Goal: Task Accomplishment & Management: Manage account settings

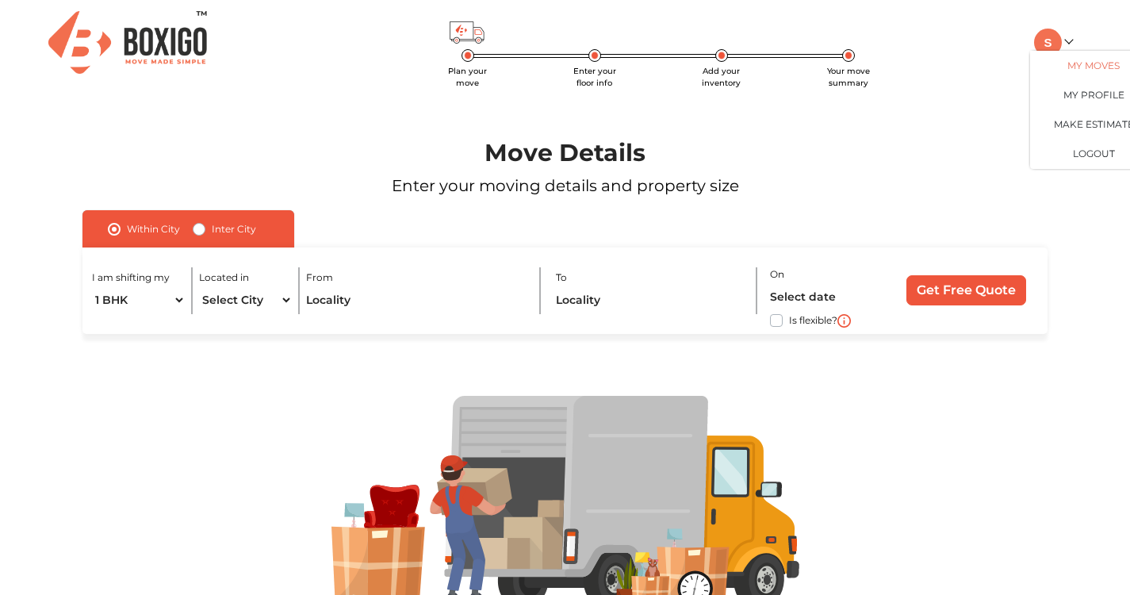
click at [1091, 61] on link "My Moves" at bounding box center [1093, 65] width 127 height 29
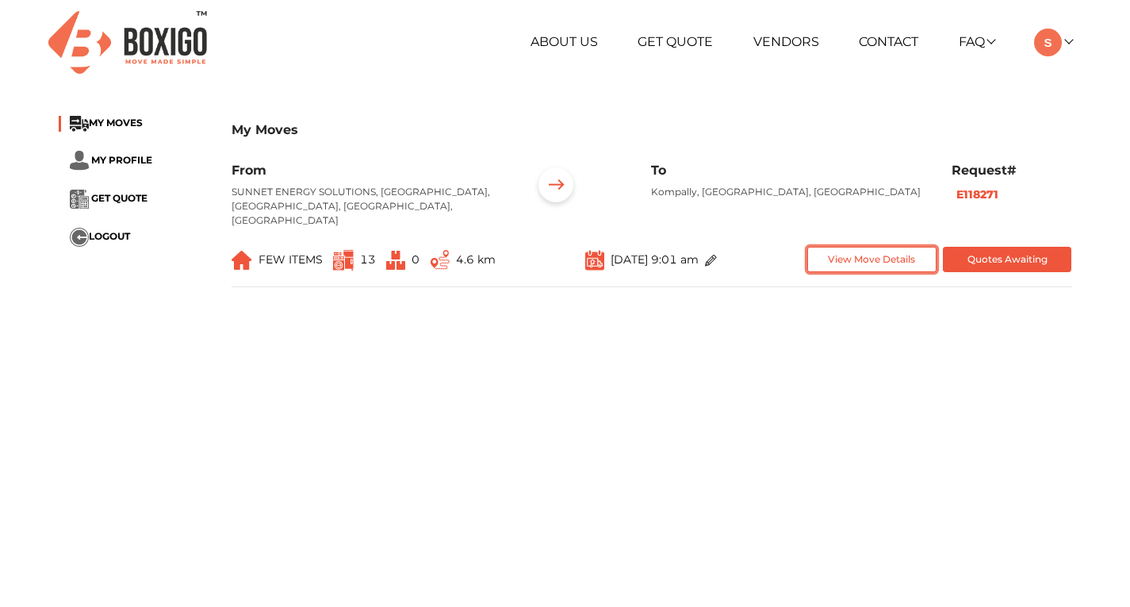
click at [885, 249] on button "View Move Details" at bounding box center [871, 260] width 129 height 26
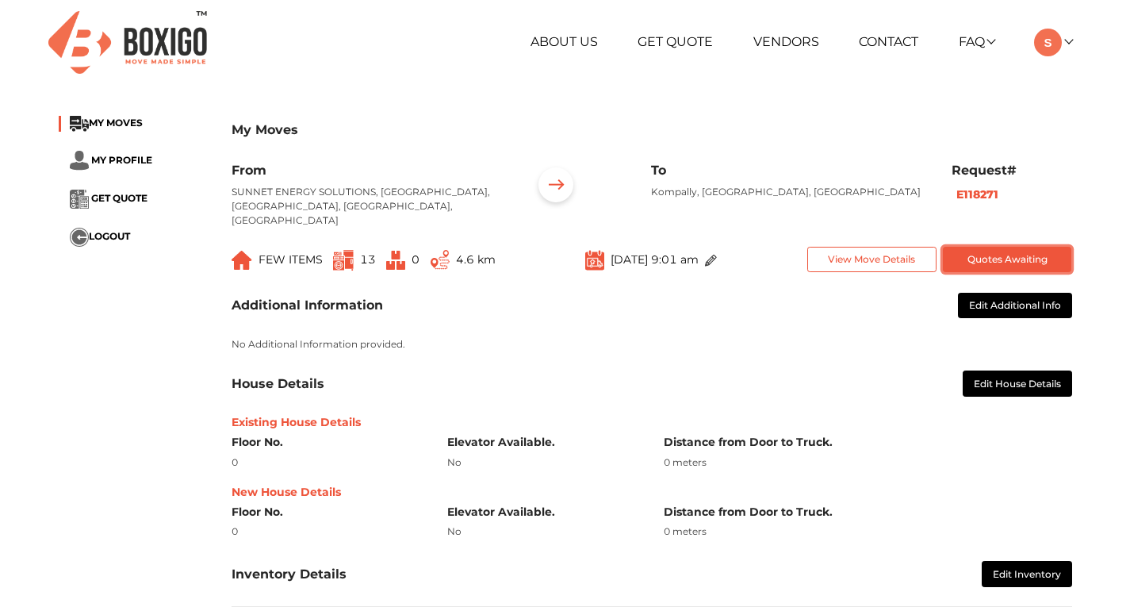
click at [1025, 247] on button "Quotes Awaiting" at bounding box center [1007, 260] width 129 height 26
click at [105, 201] on span "GET QUOTE" at bounding box center [119, 198] width 56 height 12
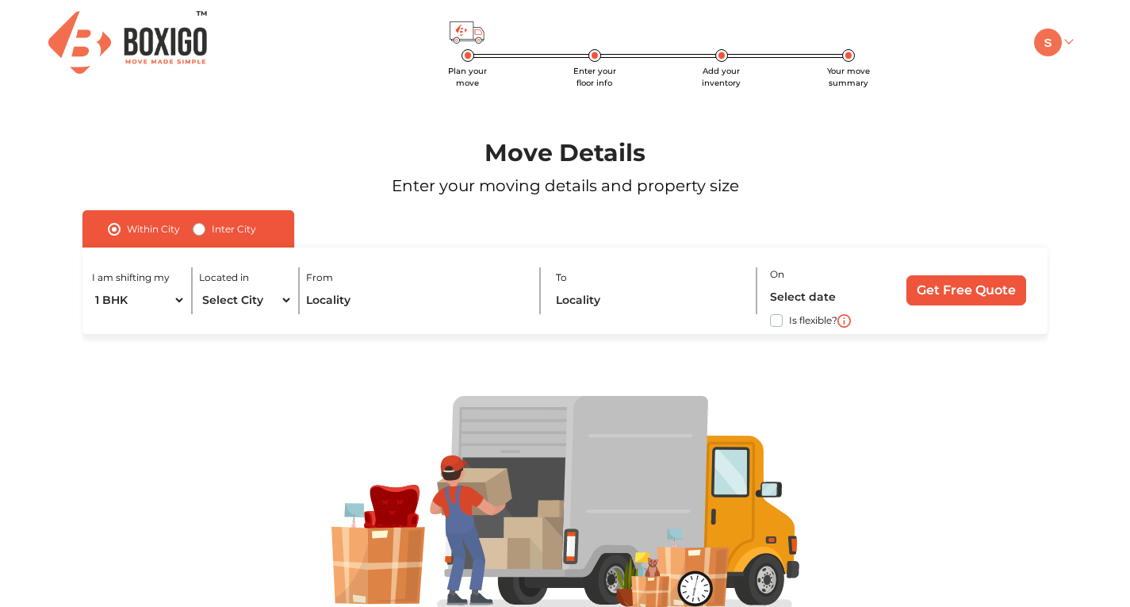
click at [1048, 48] on img at bounding box center [1048, 43] width 28 height 28
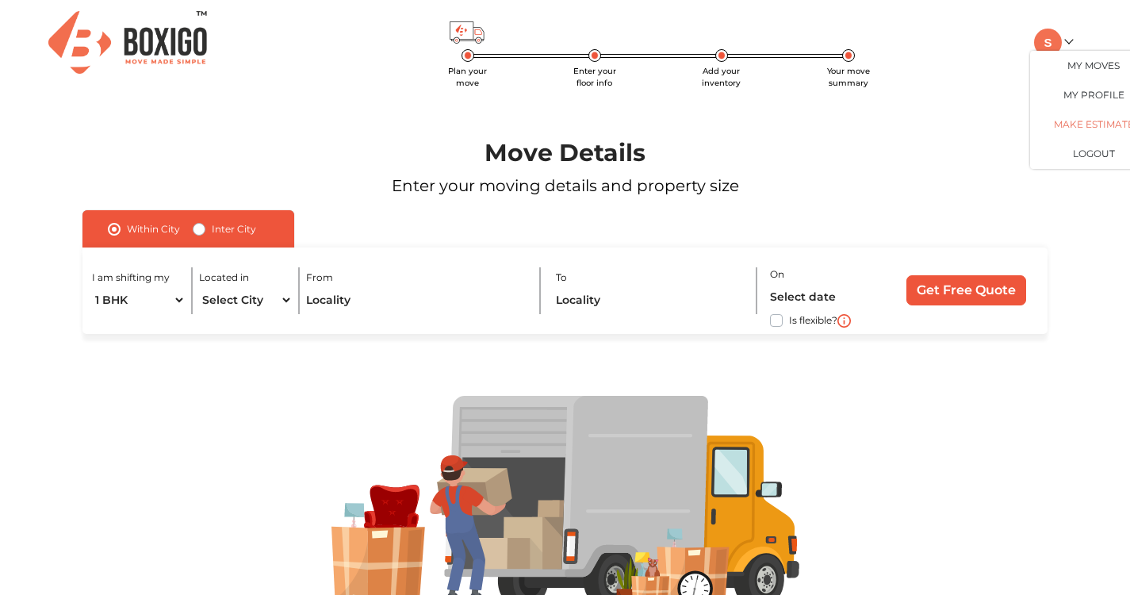
click at [1083, 124] on link "Make Estimate" at bounding box center [1093, 123] width 127 height 29
click at [1084, 129] on link "Make Estimate" at bounding box center [1093, 123] width 127 height 29
click at [915, 297] on input "Get Free Quote" at bounding box center [967, 290] width 120 height 30
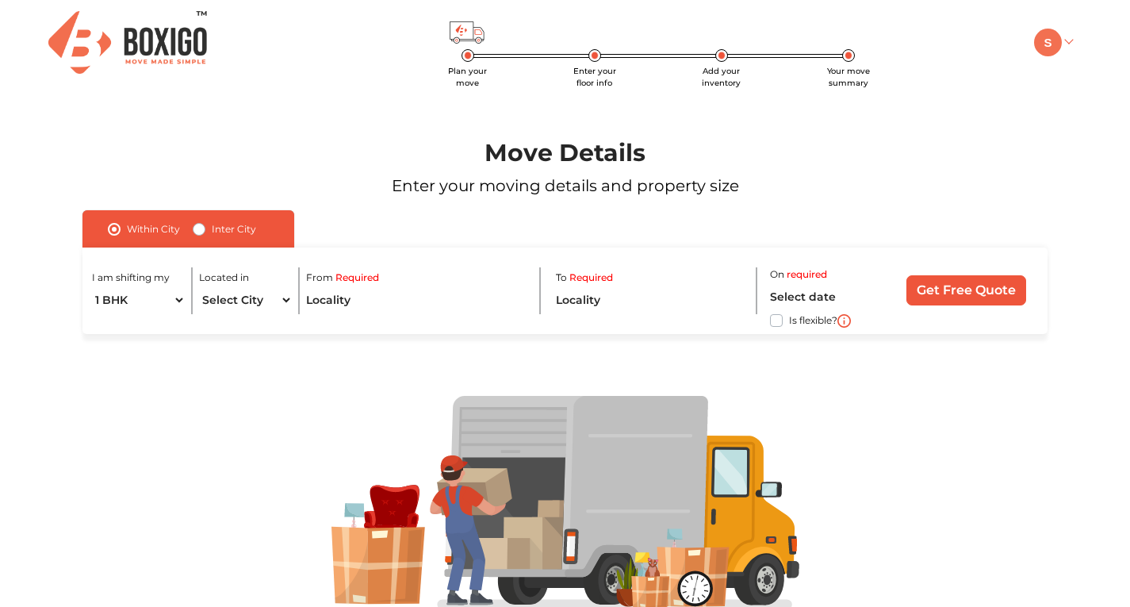
click at [1059, 48] on img at bounding box center [1048, 43] width 28 height 28
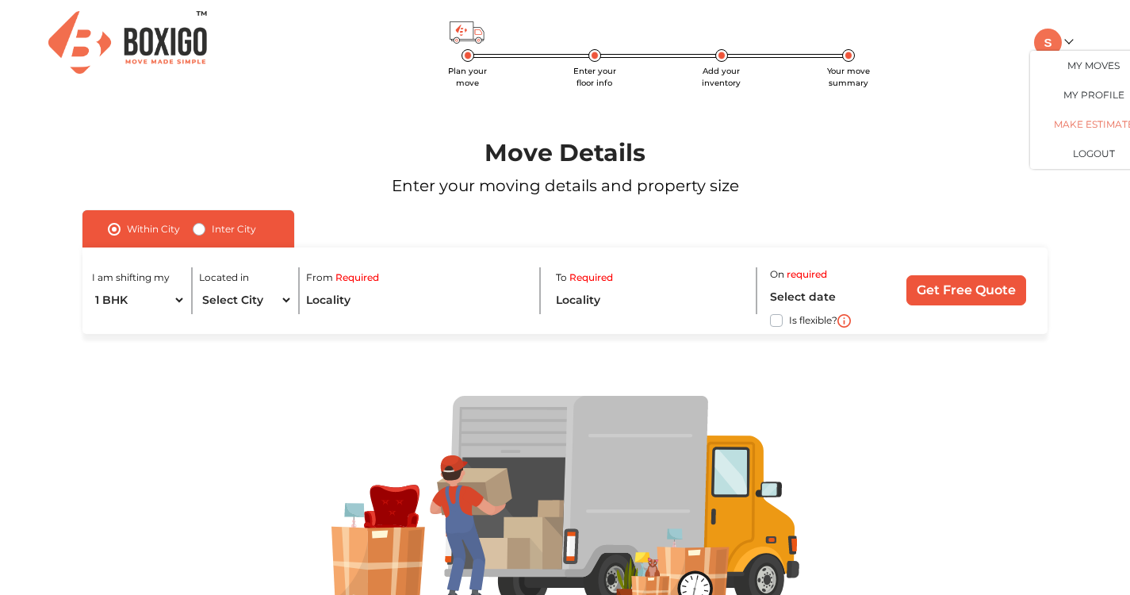
click at [1075, 129] on link "Make Estimate" at bounding box center [1093, 123] width 127 height 29
click at [1077, 94] on link "My Profile" at bounding box center [1093, 94] width 127 height 29
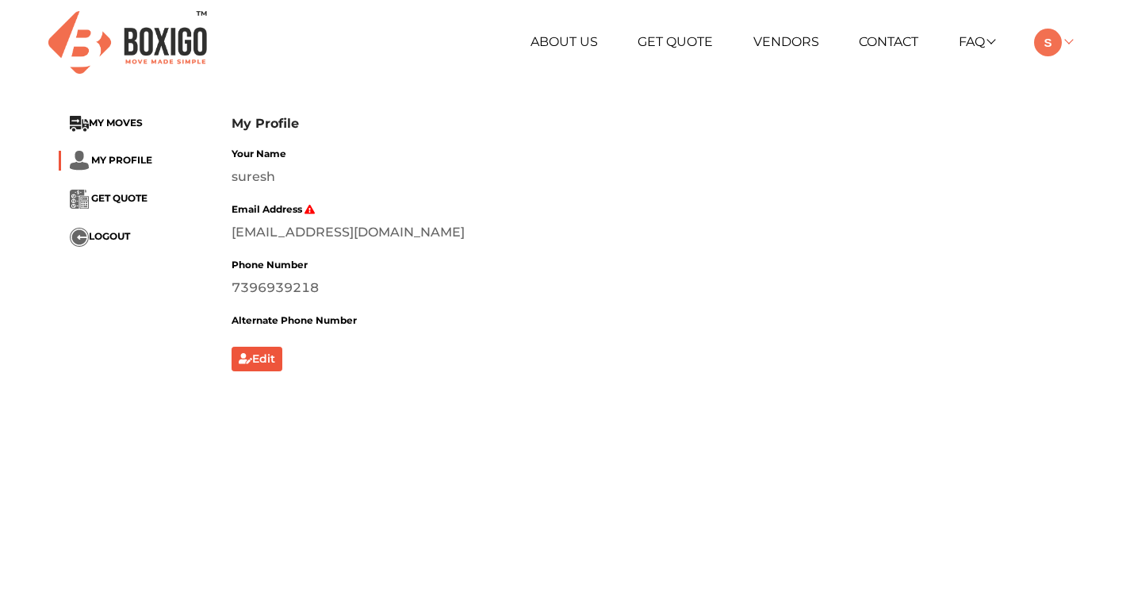
click at [1049, 39] on img at bounding box center [1048, 43] width 28 height 28
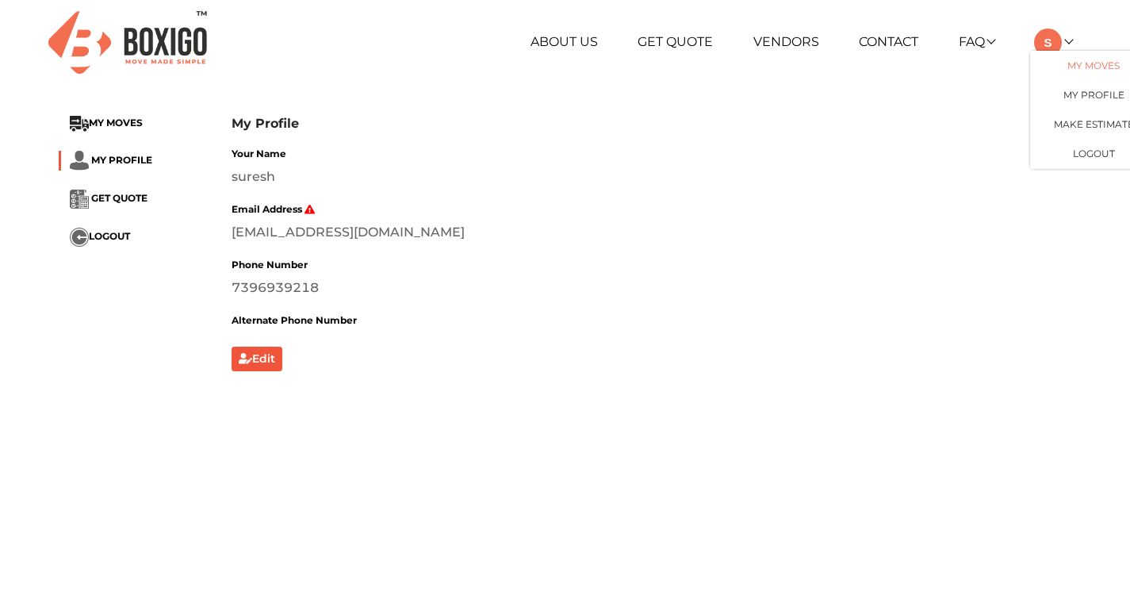
click at [1086, 60] on link "My Moves" at bounding box center [1093, 65] width 127 height 29
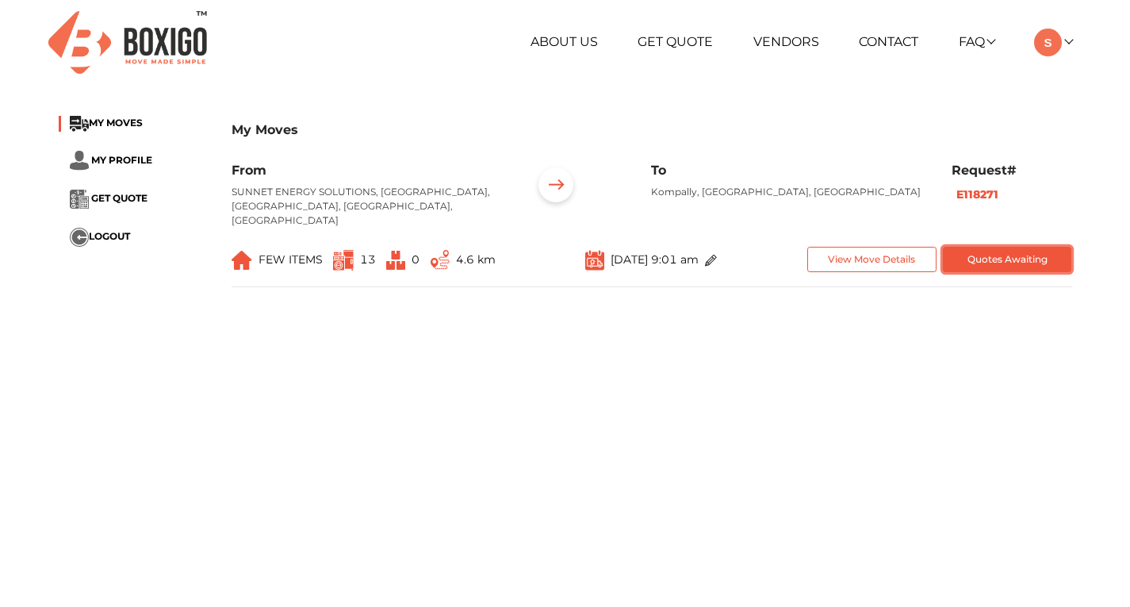
click at [992, 248] on button "Quotes Awaiting" at bounding box center [1007, 260] width 129 height 26
click at [405, 251] on img at bounding box center [395, 260] width 19 height 19
click at [846, 247] on button "View Move Details" at bounding box center [871, 260] width 129 height 26
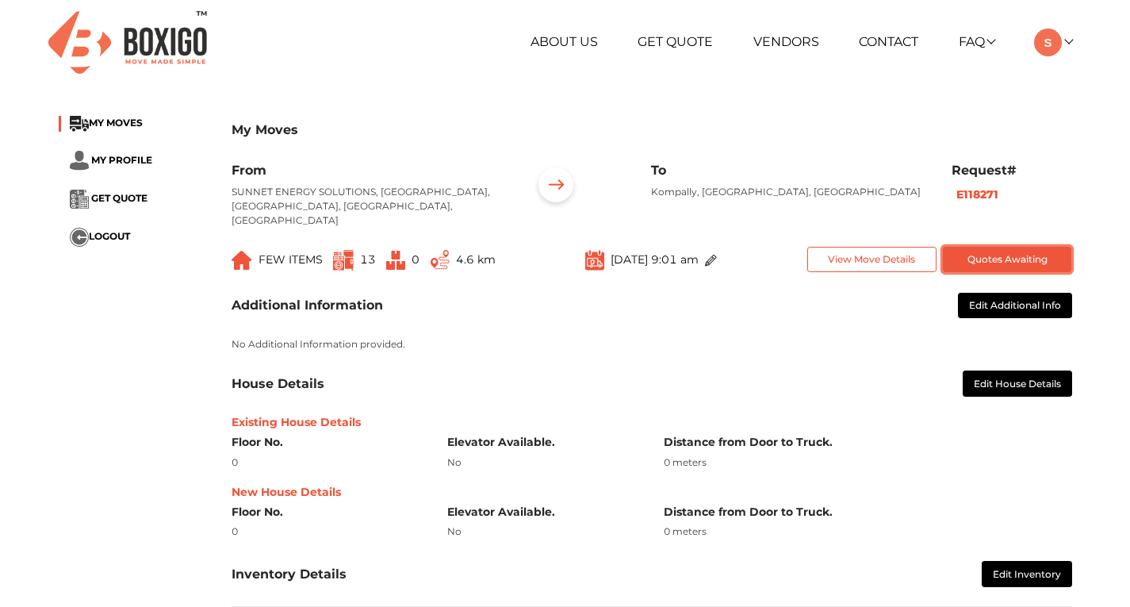
click at [1000, 247] on button "Quotes Awaiting" at bounding box center [1007, 260] width 129 height 26
